Goal: Information Seeking & Learning: Learn about a topic

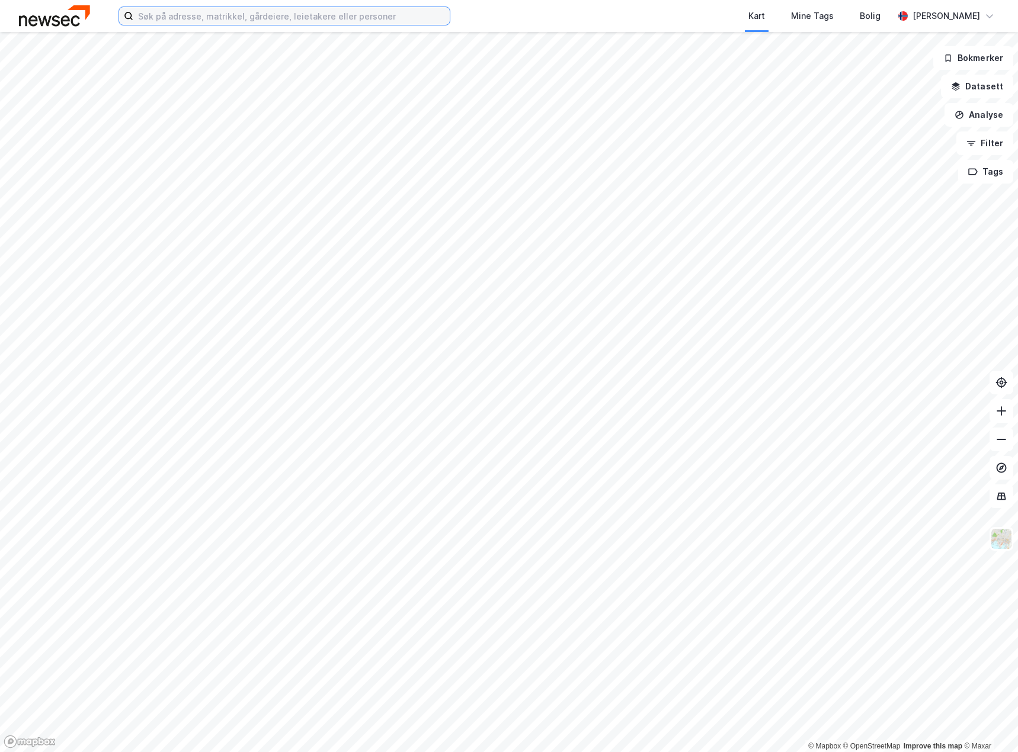
click at [266, 20] on input at bounding box center [291, 16] width 316 height 18
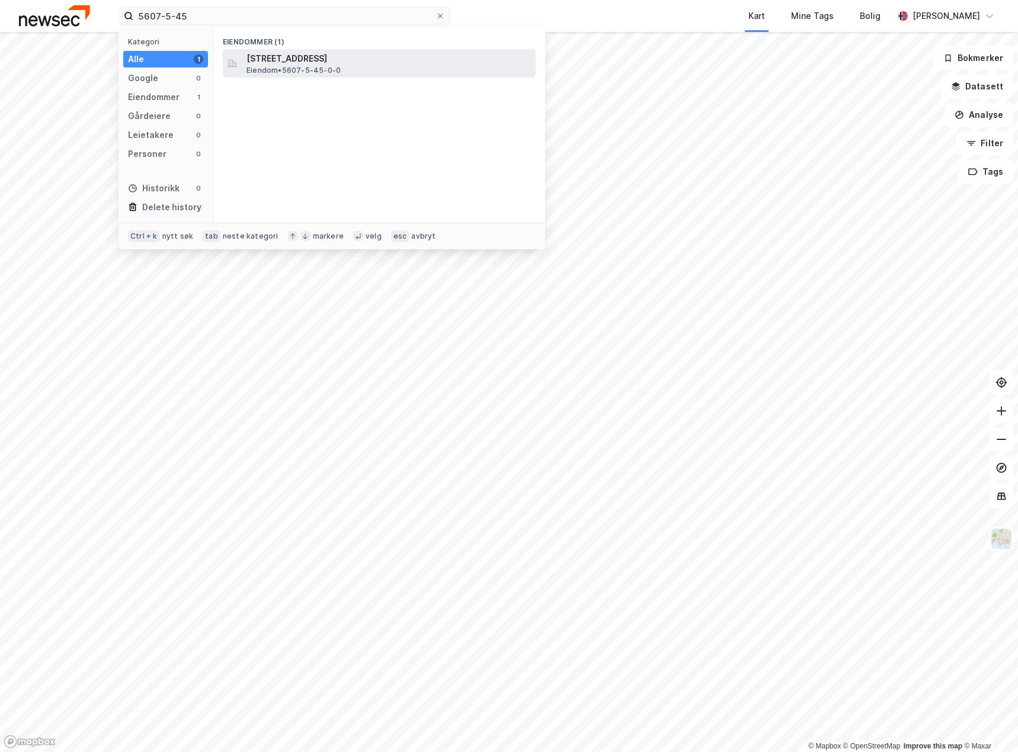
click at [397, 65] on span "Lilledalsveien 6, 9802, VESTRE JAKOBSELV, VADSØ" at bounding box center [388, 59] width 284 height 14
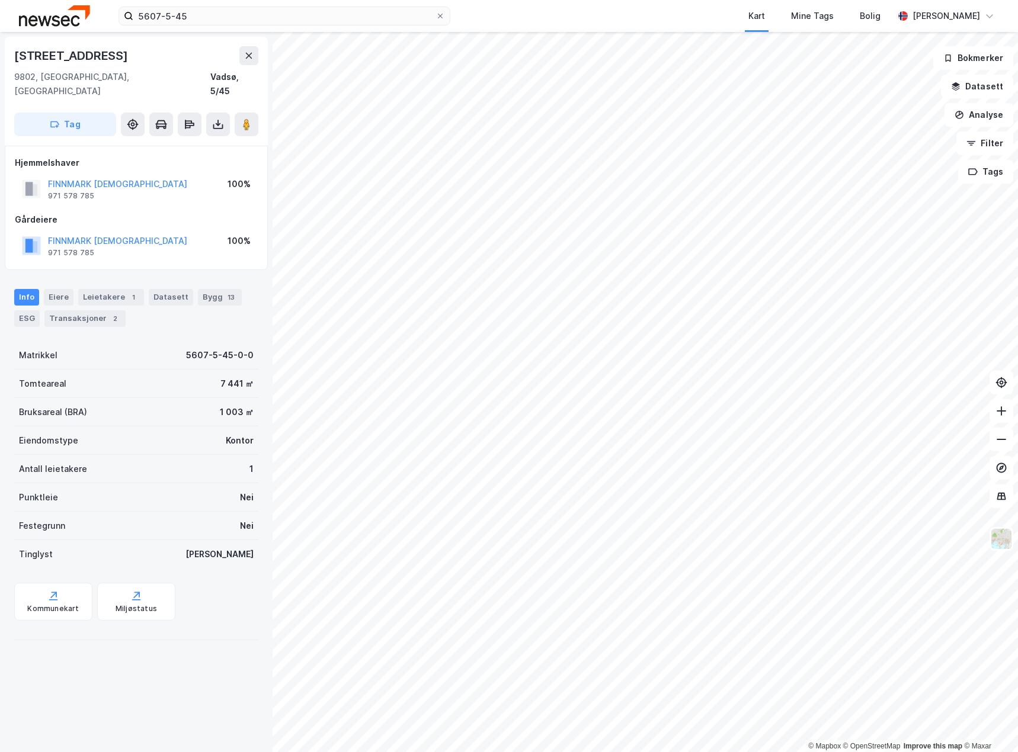
click at [172, 483] on div "Punktleie Nei" at bounding box center [136, 497] width 244 height 28
drag, startPoint x: 169, startPoint y: 189, endPoint x: 49, endPoint y: 162, distance: 123.3
click at [49, 162] on div "Hjemmelshaver FINNMARK INDREMISJON 971 578 785 100% Gårdeiere FINNMARK INDREMIS…" at bounding box center [136, 208] width 243 height 104
click at [123, 184] on div "FINNMARK INDREMISJON 971 578 785" at bounding box center [117, 189] width 139 height 24
click at [182, 213] on div "Gårdeiere" at bounding box center [136, 220] width 243 height 14
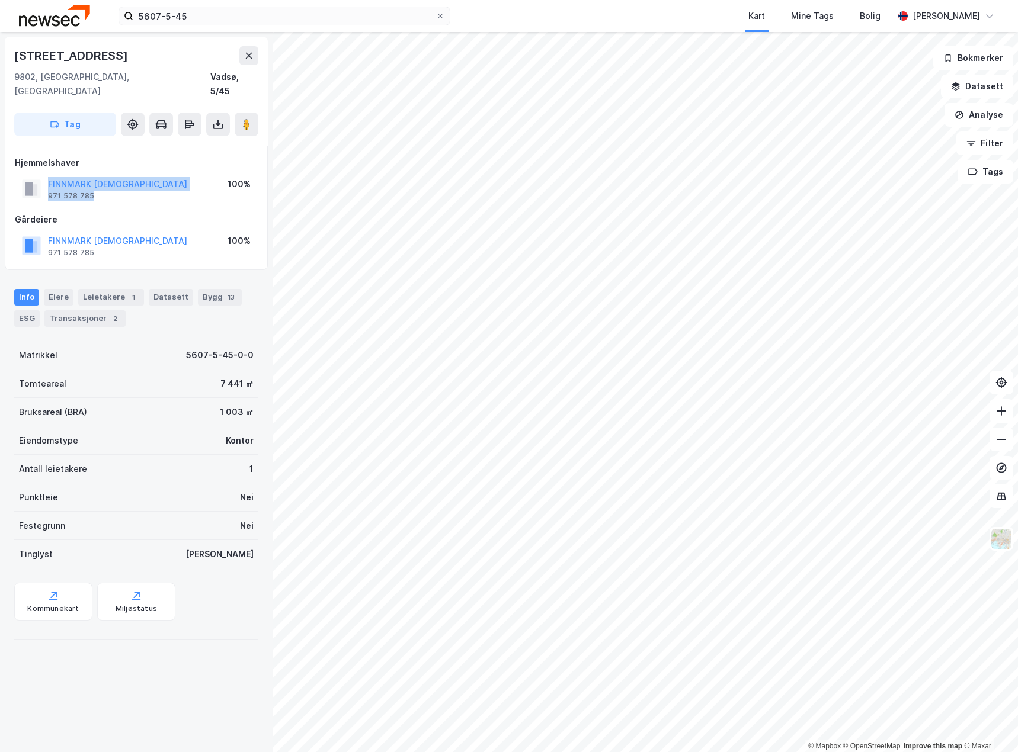
drag, startPoint x: 101, startPoint y: 180, endPoint x: 40, endPoint y: 165, distance: 63.5
click at [40, 177] on div "FINNMARK INDREMISJON 971 578 785" at bounding box center [104, 189] width 165 height 24
copy div "FINNMARK INDREMISJON 971 578 785"
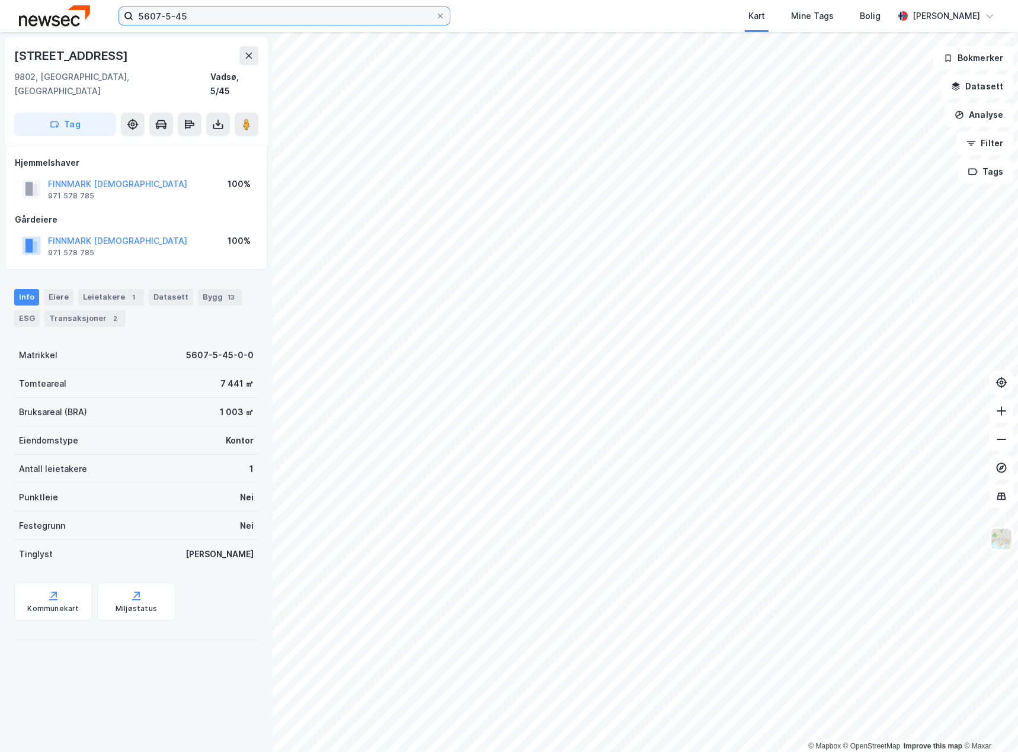
click at [198, 15] on input "5607-5-45" at bounding box center [284, 16] width 302 height 18
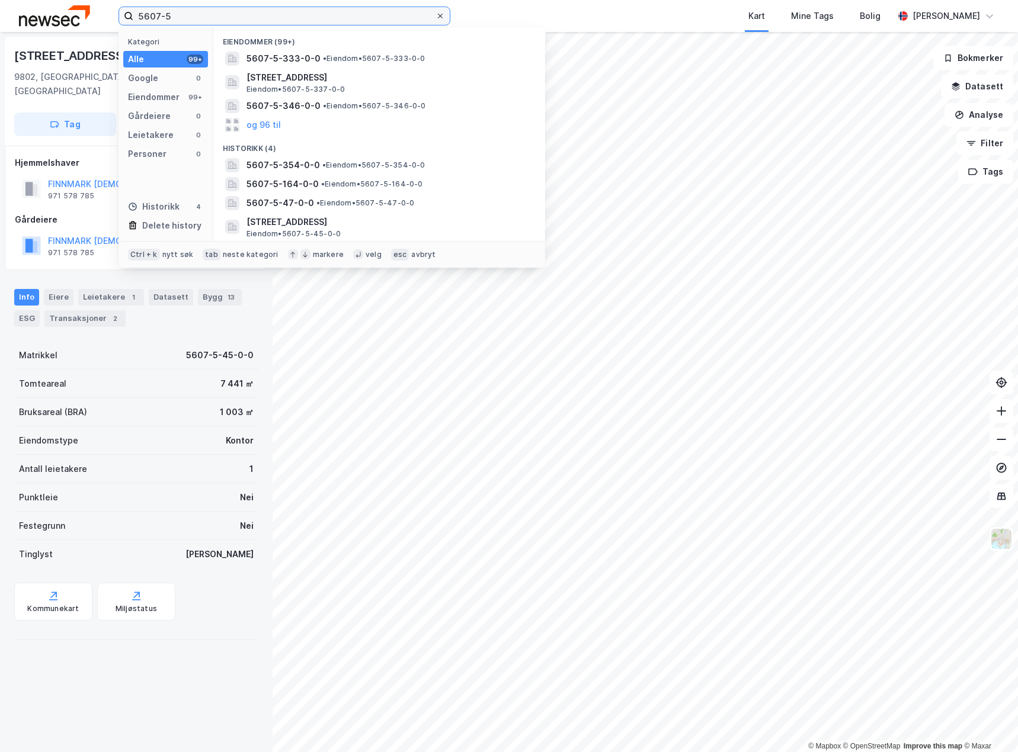
type input "5607-5"
click at [440, 18] on icon at bounding box center [440, 15] width 7 height 7
click at [435, 18] on input "5607-5" at bounding box center [284, 16] width 302 height 18
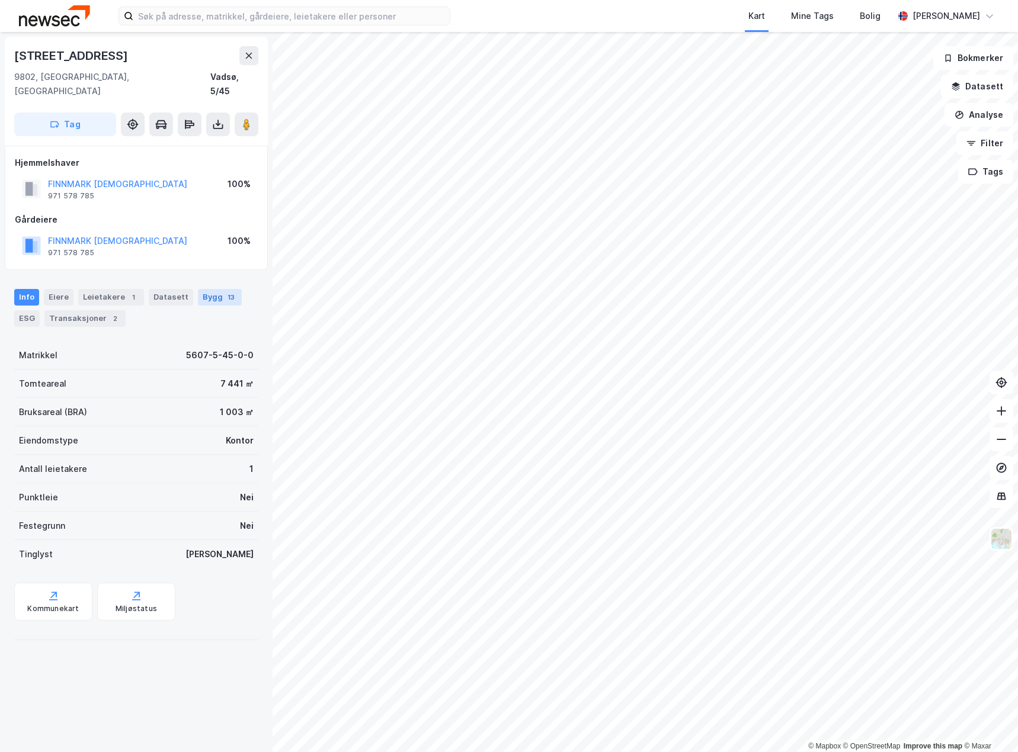
click at [207, 289] on div "Bygg 13" at bounding box center [220, 297] width 44 height 17
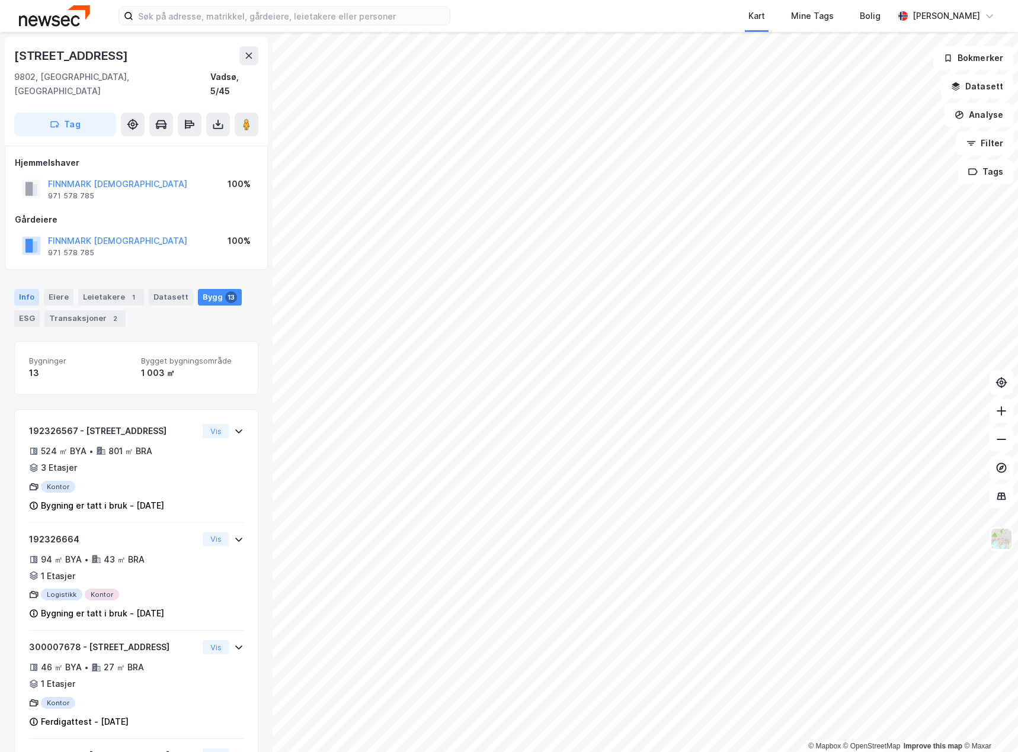
click at [25, 289] on div "Info" at bounding box center [26, 297] width 25 height 17
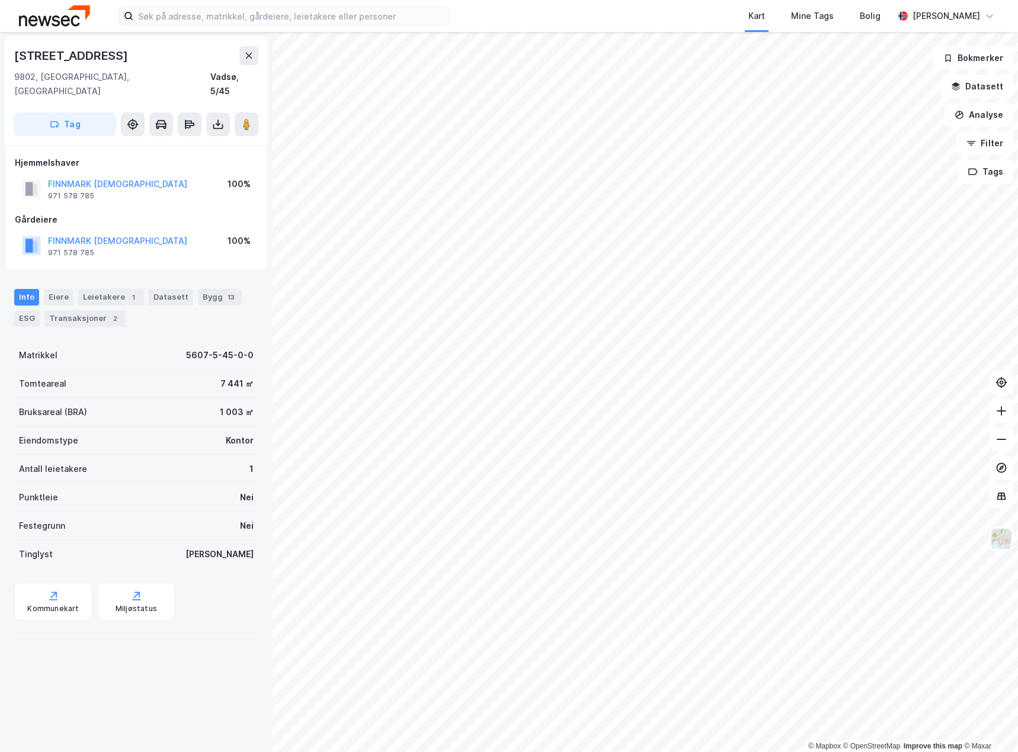
click at [231, 405] on div "1 003 ㎡" at bounding box center [237, 412] width 34 height 14
click at [214, 289] on div "Bygg 13" at bounding box center [220, 297] width 44 height 17
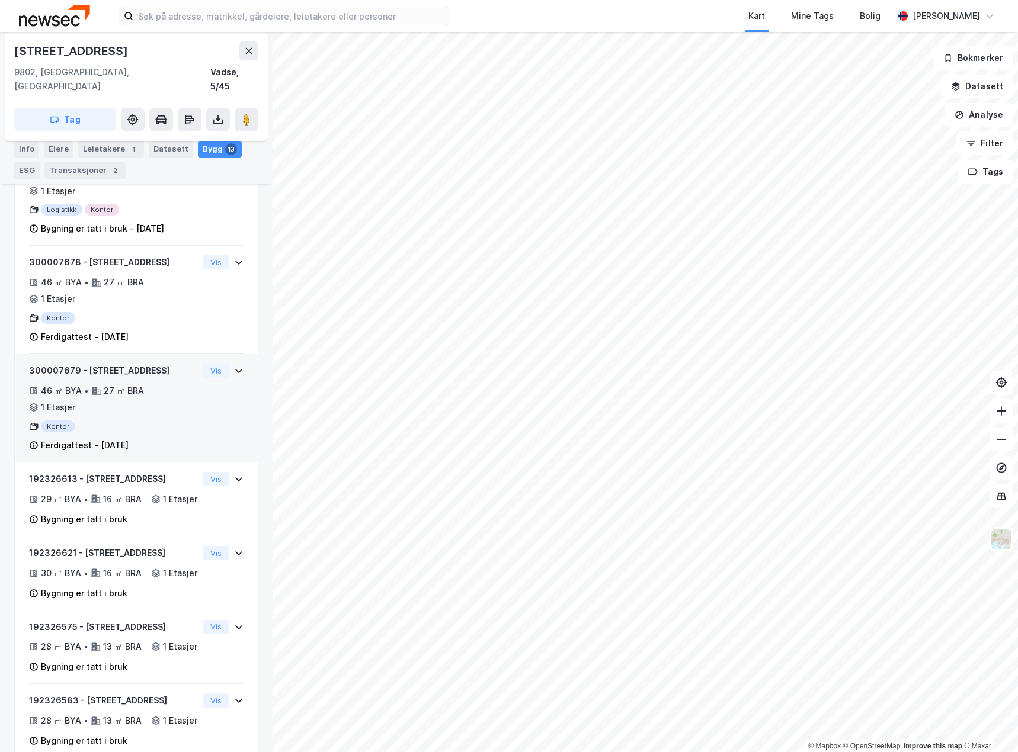
scroll to position [387, 0]
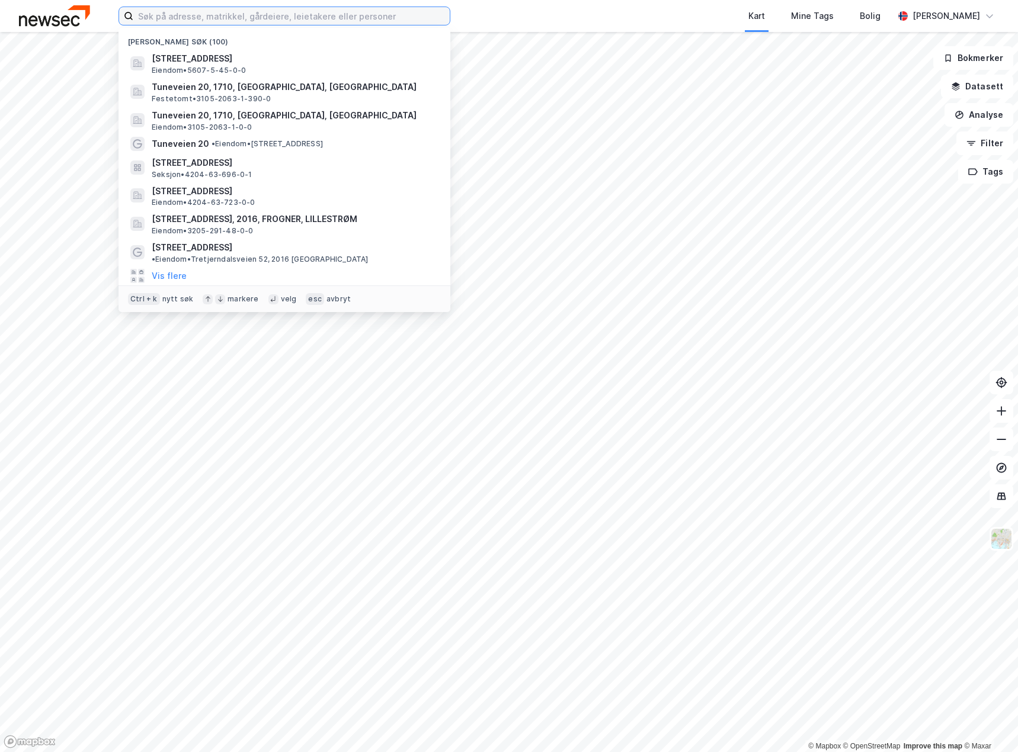
click at [269, 21] on input at bounding box center [291, 16] width 316 height 18
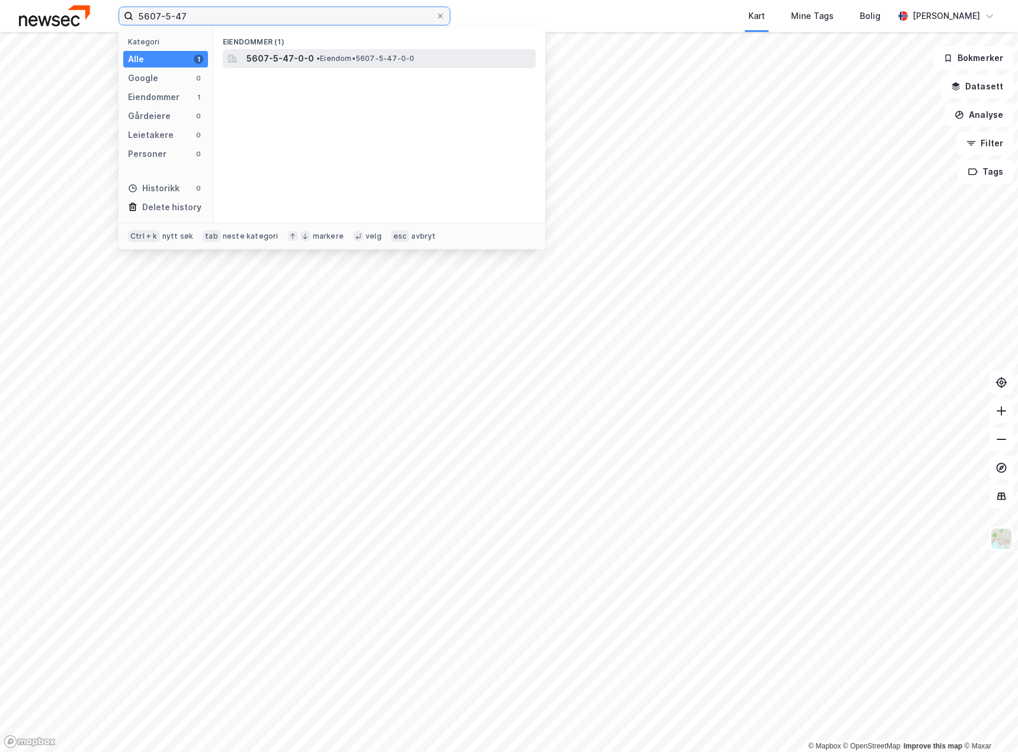
type input "5607-5-47"
click at [349, 54] on span "• Eiendom • 5607-5-47-0-0" at bounding box center [365, 58] width 98 height 9
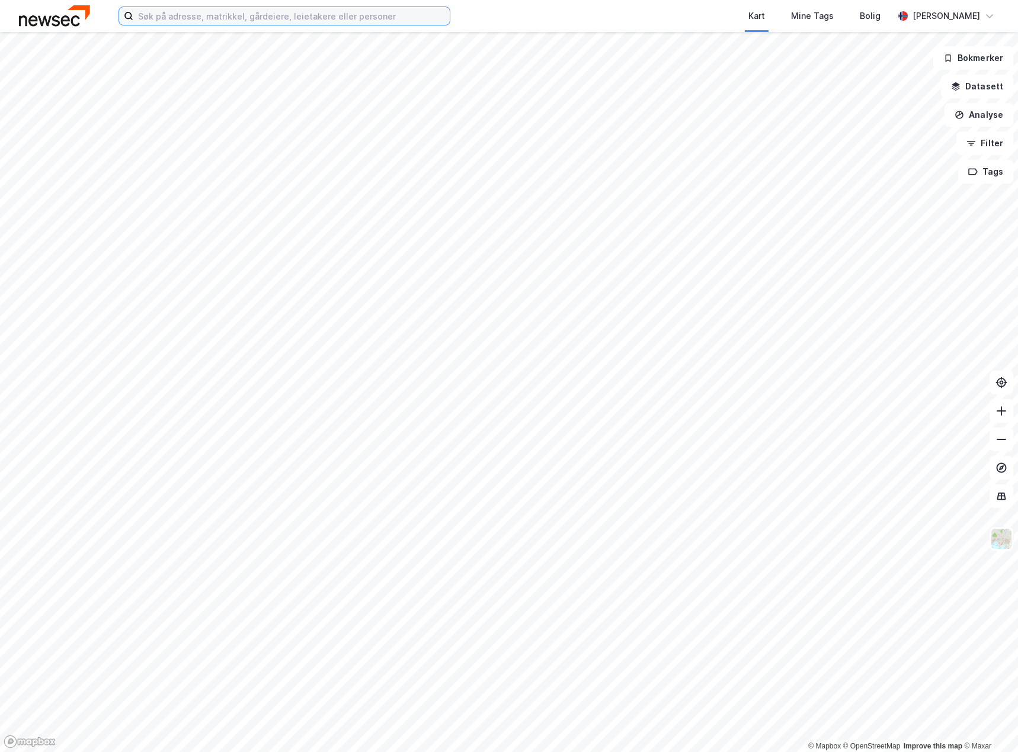
click at [342, 20] on input at bounding box center [291, 16] width 316 height 18
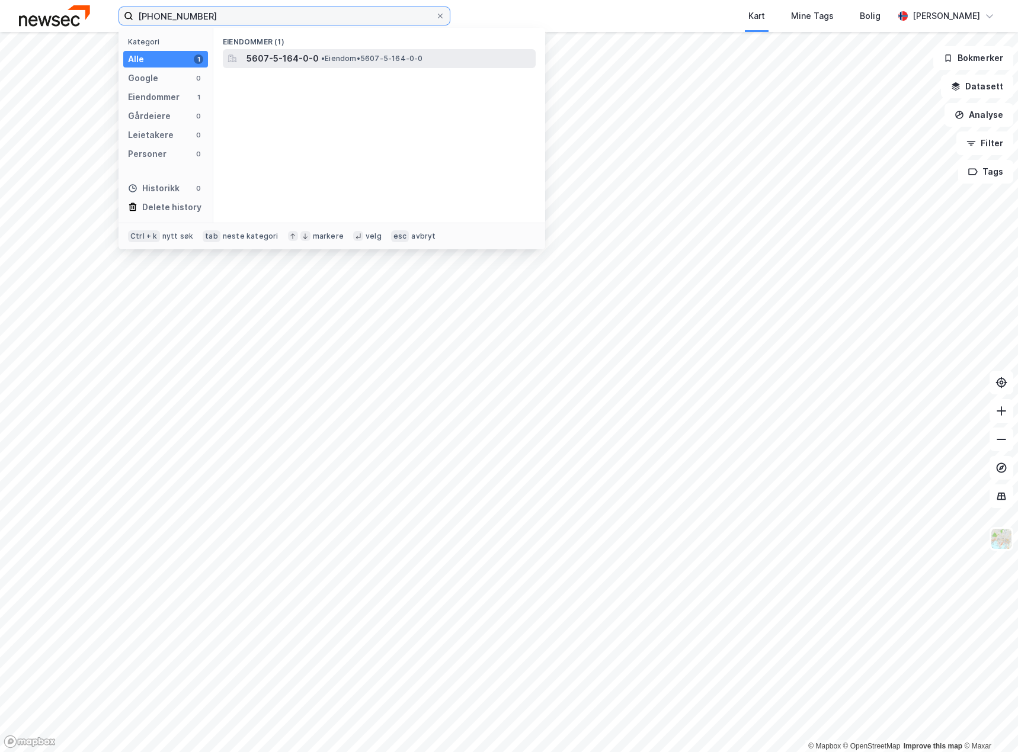
type input "5607-5-164"
click at [358, 59] on span "• Eiendom • 5607-5-164-0-0" at bounding box center [372, 58] width 102 height 9
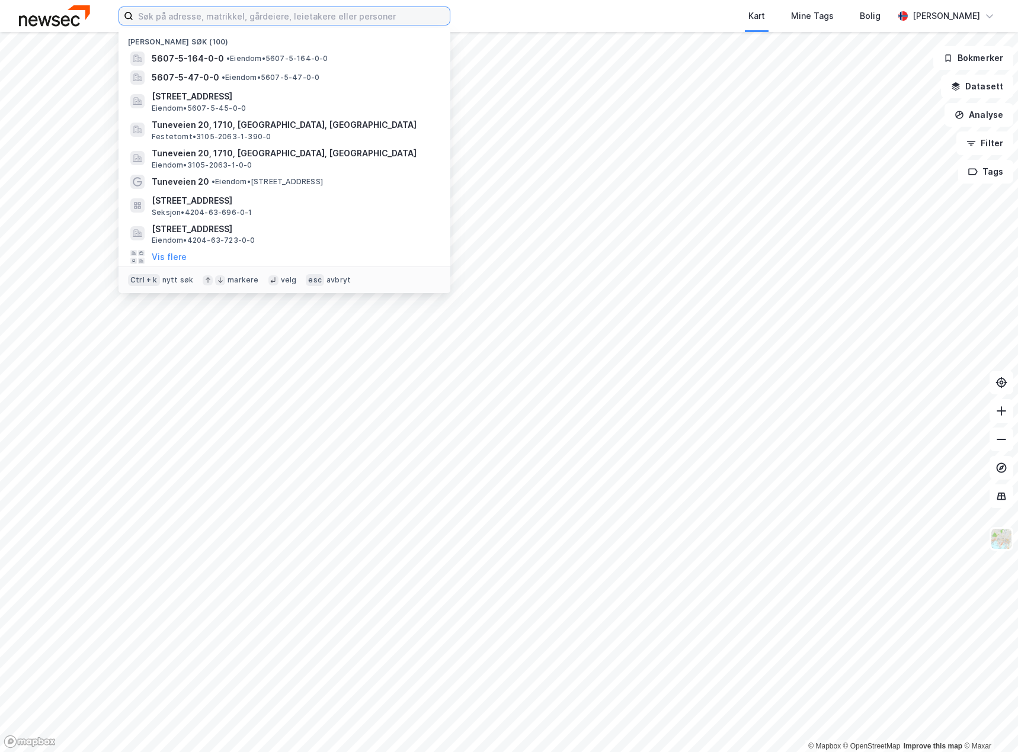
click at [157, 11] on input at bounding box center [291, 16] width 316 height 18
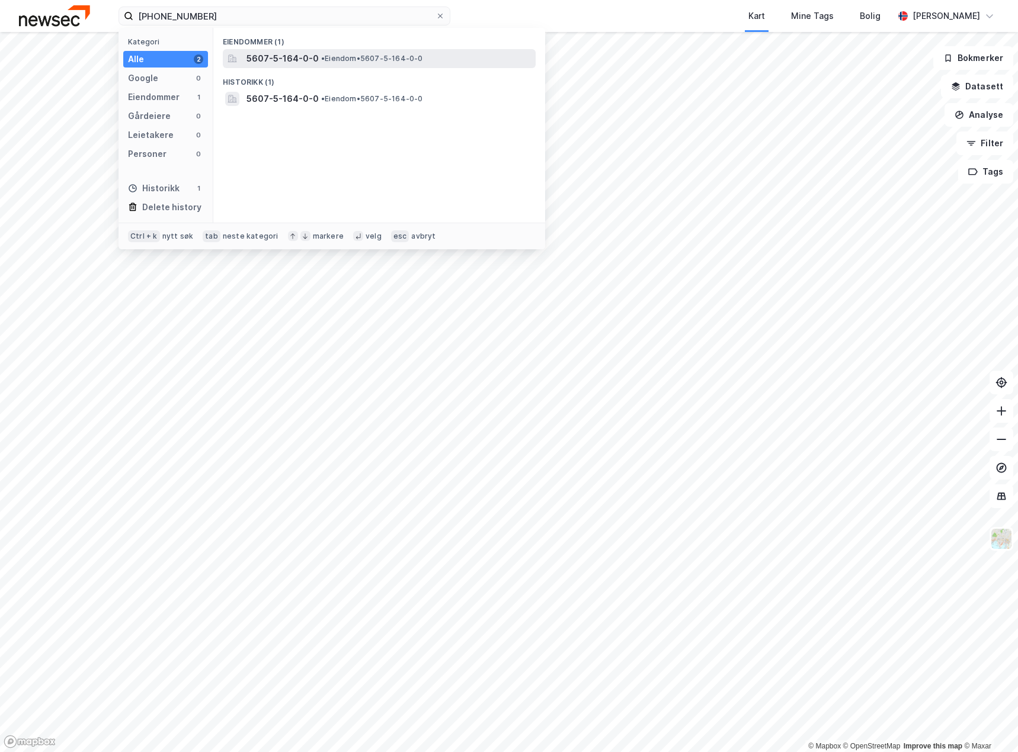
click at [325, 50] on div "5607-5-164-0-0 • Eiendom • 5607-5-164-0-0" at bounding box center [379, 58] width 313 height 19
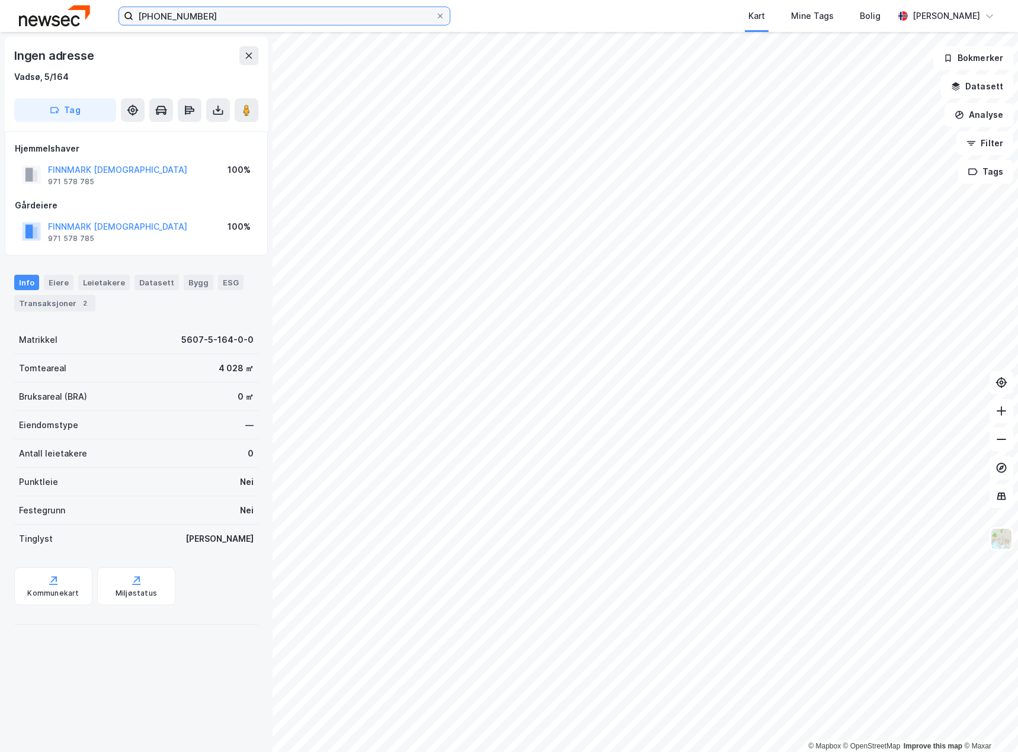
click at [205, 15] on input "[PHONE_NUMBER]" at bounding box center [284, 16] width 302 height 18
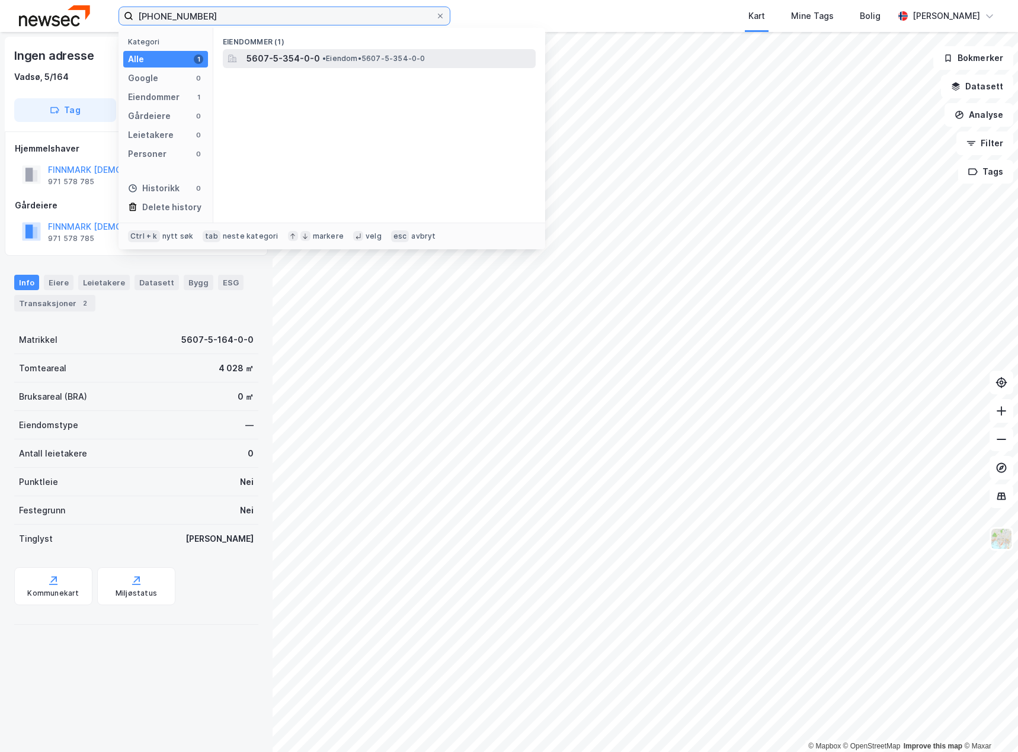
type input "5607-5-354"
click at [277, 55] on span "5607-5-354-0-0" at bounding box center [282, 59] width 73 height 14
